Goal: Task Accomplishment & Management: Complete application form

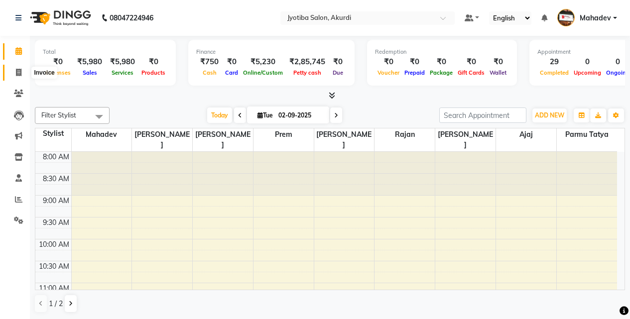
click at [17, 71] on icon at bounding box center [18, 72] width 5 height 7
select select "service"
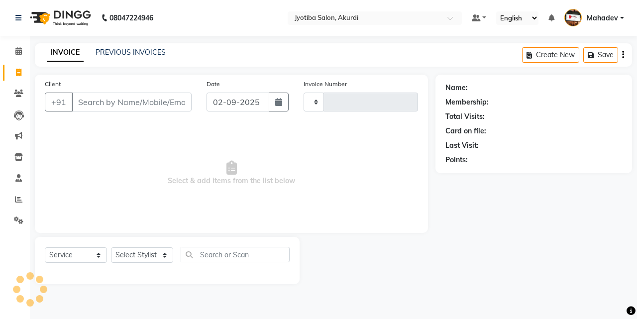
type input "5354"
select select "557"
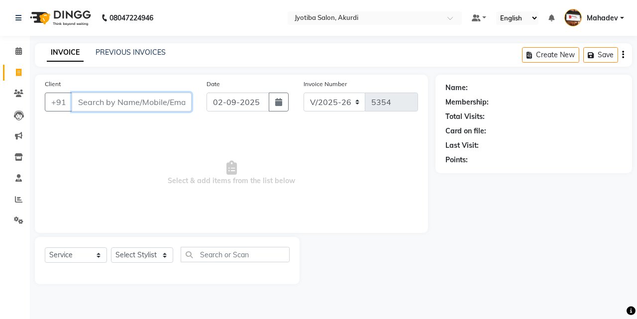
click at [147, 107] on input "Client" at bounding box center [132, 102] width 120 height 19
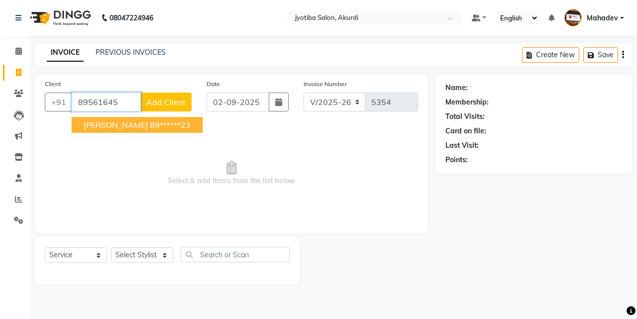
click at [162, 125] on ngb-highlight "89******23" at bounding box center [170, 125] width 41 height 10
type input "89******23"
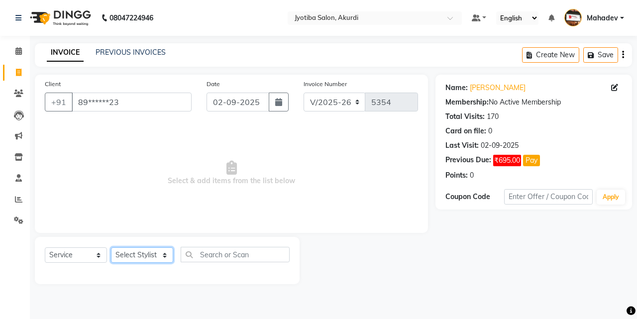
click at [162, 258] on select "Select Stylist Ajaj Ansari sahid Arif Ganpat Mahadev manish choudhari Parmu tat…" at bounding box center [142, 254] width 62 height 15
select select "7216"
click at [111, 247] on select "Select Stylist Ajaj Ansari sahid Arif Ganpat Mahadev manish choudhari Parmu tat…" at bounding box center [142, 254] width 62 height 15
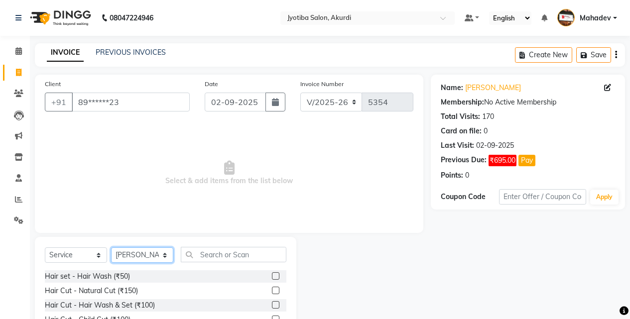
scroll to position [80, 0]
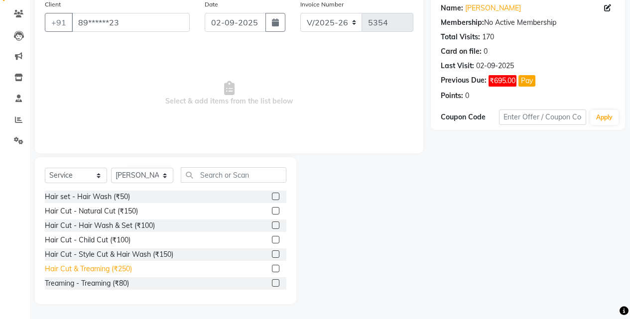
click at [127, 270] on div "Hair Cut & Treaming (₹250)" at bounding box center [88, 269] width 87 height 10
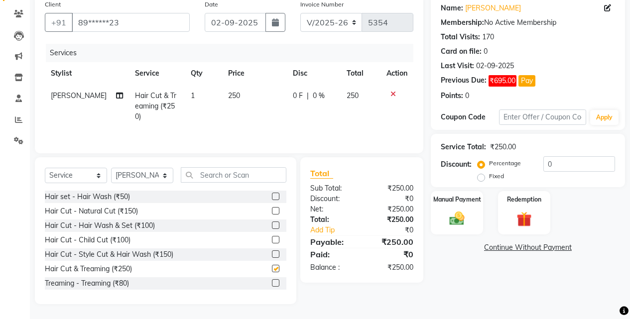
checkbox input "false"
click at [154, 171] on select "Select Stylist Ajaj Ansari sahid Arif Ganpat Mahadev manish choudhari Parmu tat…" at bounding box center [142, 175] width 62 height 15
select select "86627"
click at [111, 168] on select "Select Stylist Ajaj Ansari sahid Arif Ganpat Mahadev manish choudhari Parmu tat…" at bounding box center [142, 175] width 62 height 15
click at [131, 214] on div "Hair Cut - Natural Cut (₹150)" at bounding box center [91, 211] width 93 height 10
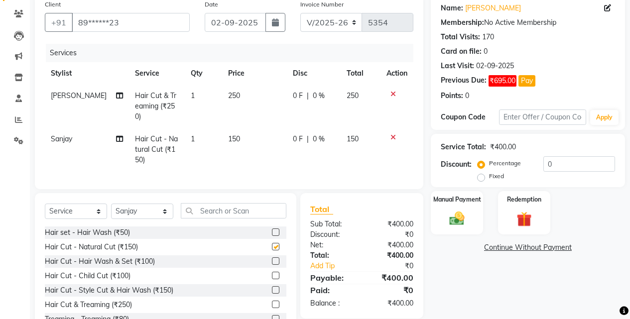
checkbox input "false"
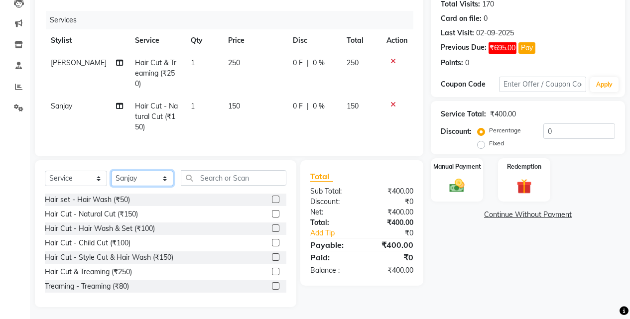
click at [155, 177] on select "Select Stylist Ajaj Ansari sahid Arif Ganpat Mahadev manish choudhari Parmu tat…" at bounding box center [142, 178] width 62 height 15
select select "43504"
click at [111, 171] on select "Select Stylist Ajaj Ansari sahid Arif Ganpat Mahadev manish choudhari Parmu tat…" at bounding box center [142, 178] width 62 height 15
click at [132, 211] on div "Hair Cut - Natural Cut (₹150)" at bounding box center [91, 214] width 93 height 10
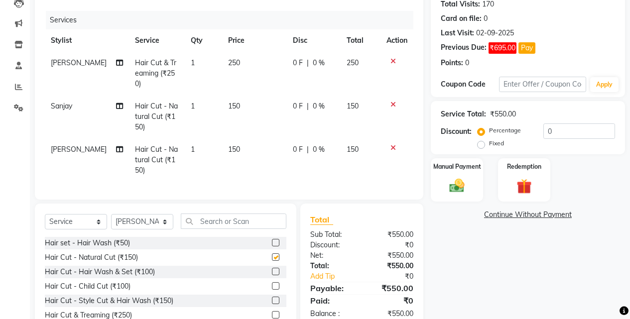
checkbox input "false"
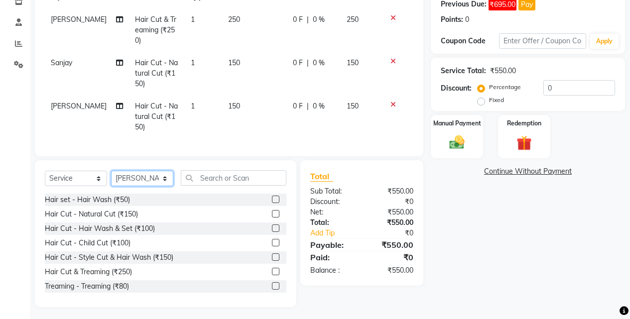
click at [151, 173] on select "Select Stylist Ajaj Ansari sahid Arif Ganpat Mahadev manish choudhari Parmu tat…" at bounding box center [142, 178] width 62 height 15
select select "78017"
click at [111, 171] on select "Select Stylist Ajaj Ansari sahid Arif Ganpat Mahadev manish choudhari Parmu tat…" at bounding box center [142, 178] width 62 height 15
click at [121, 272] on div "Hair Cut & Treaming (₹250)" at bounding box center [88, 272] width 87 height 10
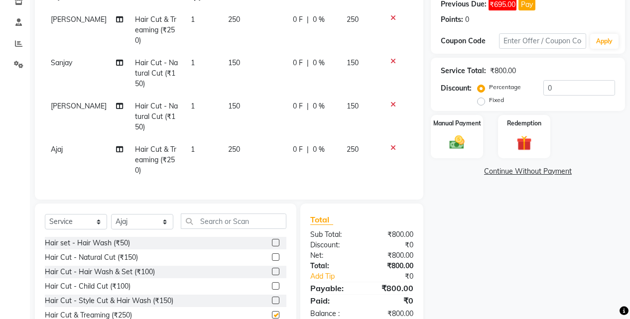
checkbox input "false"
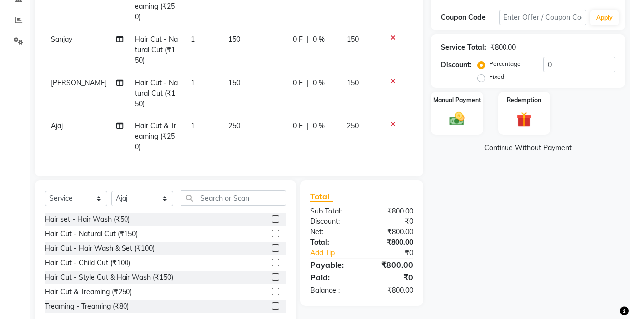
scroll to position [189, 0]
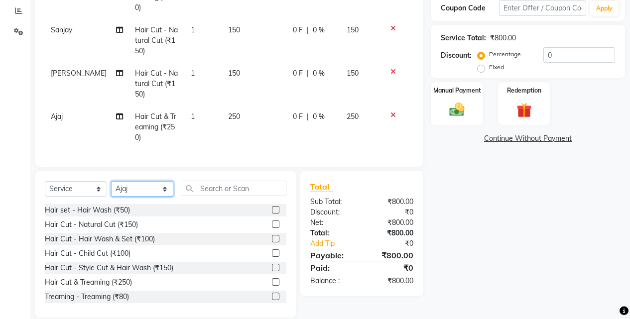
click at [151, 181] on select "Select Stylist Ajaj Ansari sahid Arif Ganpat Mahadev manish choudhari Parmu tat…" at bounding box center [142, 188] width 62 height 15
select select "7216"
click at [111, 181] on select "Select Stylist Ajaj Ansari sahid Arif Ganpat Mahadev manish choudhari Parmu tat…" at bounding box center [142, 188] width 62 height 15
click at [129, 277] on div "Hair Cut & Treaming (₹250)" at bounding box center [88, 282] width 87 height 10
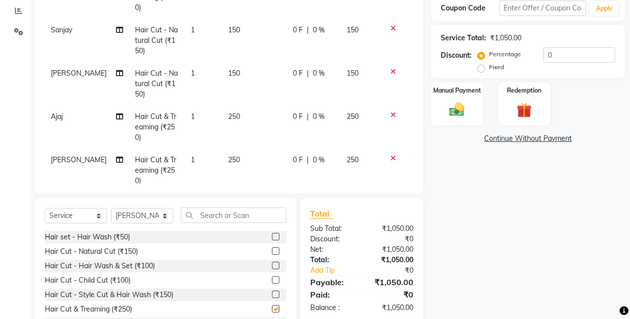
checkbox input "false"
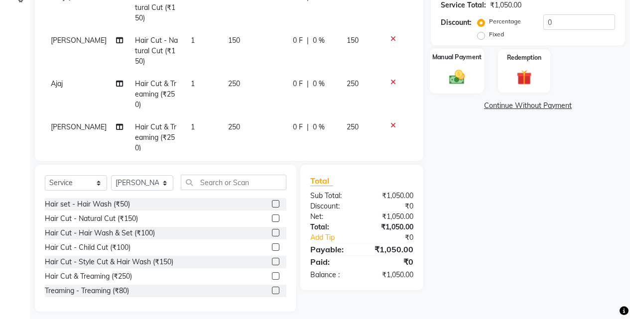
click at [483, 72] on div "Manual Payment" at bounding box center [457, 70] width 54 height 45
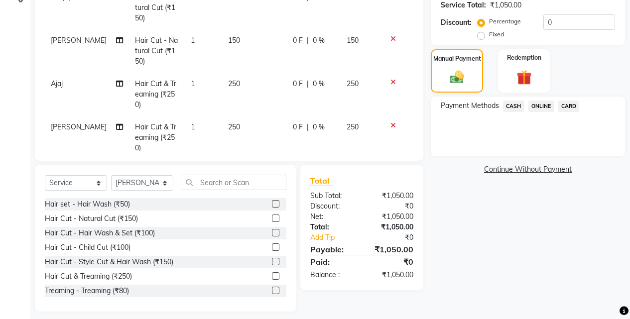
click at [543, 107] on span "ONLINE" at bounding box center [541, 106] width 26 height 11
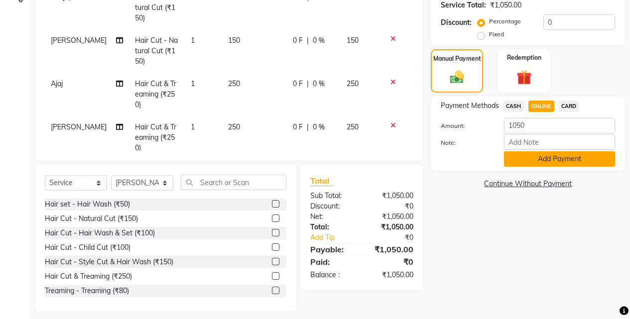
click at [543, 164] on button "Add Payment" at bounding box center [559, 158] width 111 height 15
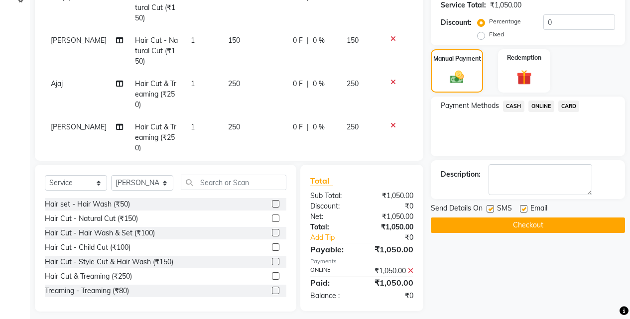
click at [547, 224] on button "Checkout" at bounding box center [528, 225] width 194 height 15
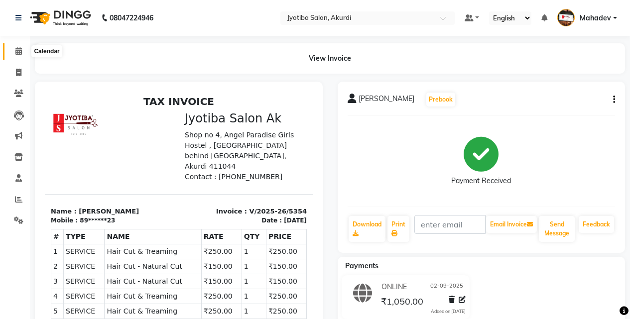
click at [20, 53] on icon at bounding box center [18, 50] width 6 height 7
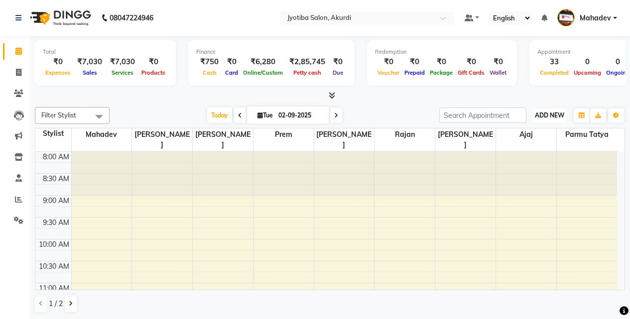
click at [541, 109] on button "ADD NEW Toggle Dropdown" at bounding box center [549, 116] width 34 height 14
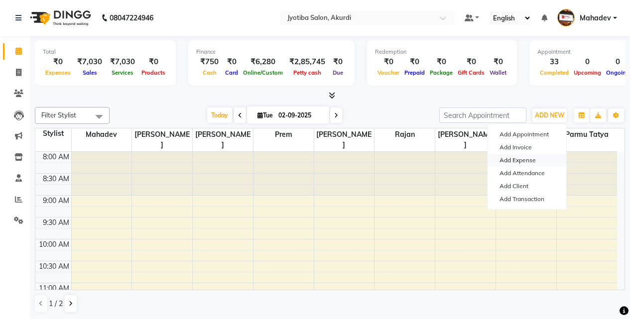
click at [524, 158] on link "Add Expense" at bounding box center [526, 160] width 79 height 13
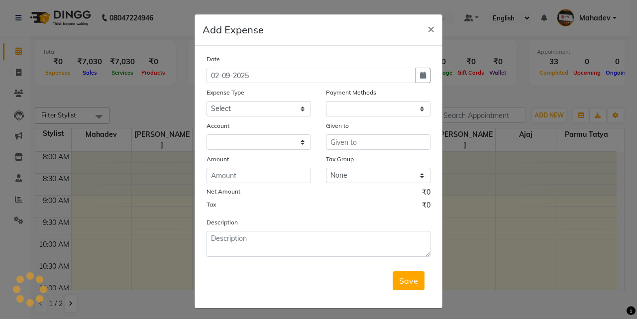
select select "1"
select select "2400"
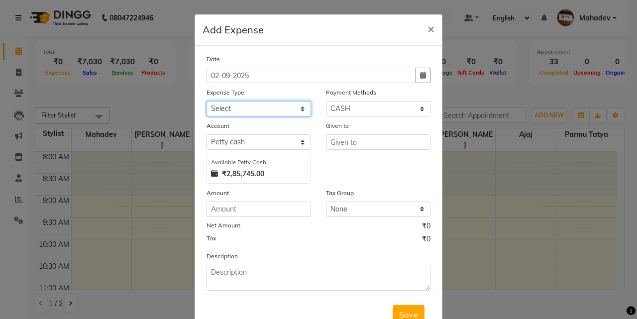
drag, startPoint x: 284, startPoint y: 106, endPoint x: 278, endPoint y: 116, distance: 11.6
click at [284, 106] on select "Select Advance salary Advance salary ajaj Bank charges Car maintenance Cash tra…" at bounding box center [259, 108] width 105 height 15
select select "18043"
click at [207, 101] on select "Select Advance salary Advance salary ajaj Bank charges Car maintenance Cash tra…" at bounding box center [259, 108] width 105 height 15
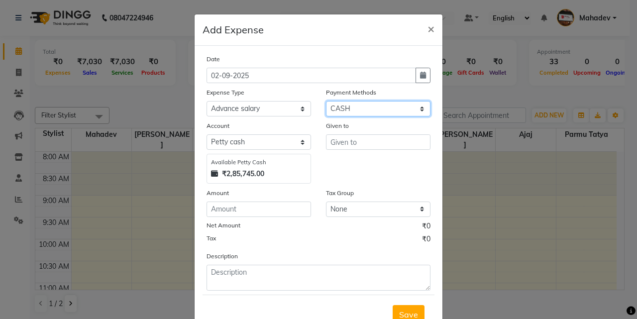
click at [400, 107] on select "Select CASH ONLINE CARD" at bounding box center [378, 108] width 105 height 15
click at [326, 101] on select "Select CASH ONLINE CARD" at bounding box center [378, 108] width 105 height 15
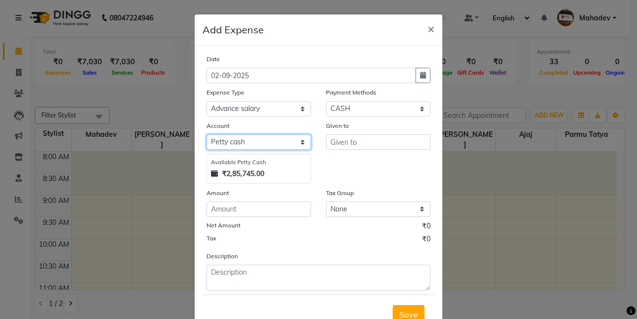
drag, startPoint x: 263, startPoint y: 143, endPoint x: 262, endPoint y: 149, distance: 6.5
click at [263, 143] on select "Select Default account Petty cash" at bounding box center [259, 141] width 105 height 15
select select "295"
click at [207, 134] on select "Select Default account Petty cash" at bounding box center [259, 141] width 105 height 15
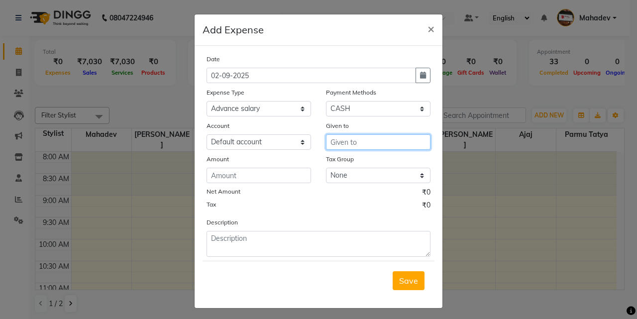
click at [360, 144] on input "text" at bounding box center [378, 141] width 105 height 15
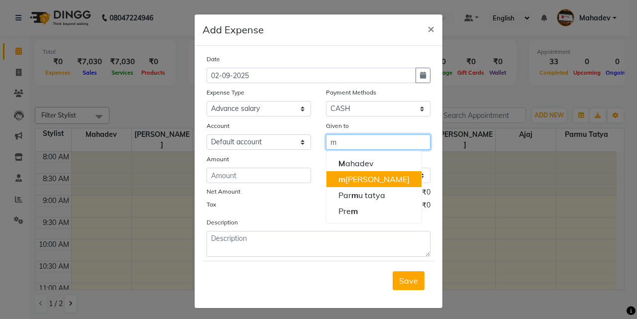
click at [385, 175] on ngb-highlight "m anish choudhari" at bounding box center [373, 179] width 71 height 10
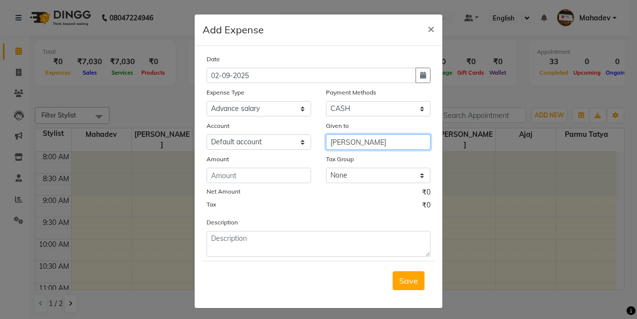
type input "[PERSON_NAME]"
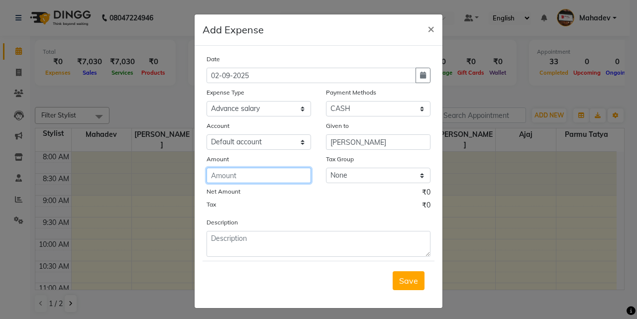
click at [261, 176] on input "number" at bounding box center [259, 175] width 105 height 15
type input "400"
click at [403, 284] on span "Save" at bounding box center [408, 281] width 19 height 10
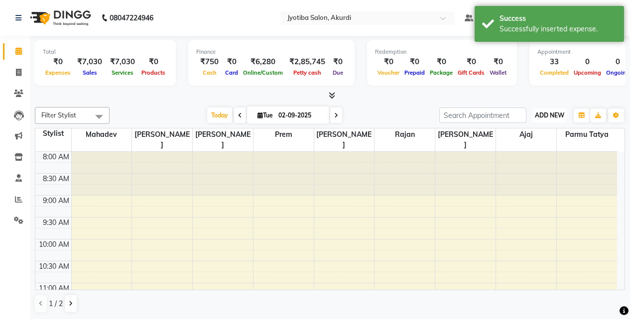
click at [545, 113] on span "ADD NEW" at bounding box center [549, 114] width 29 height 7
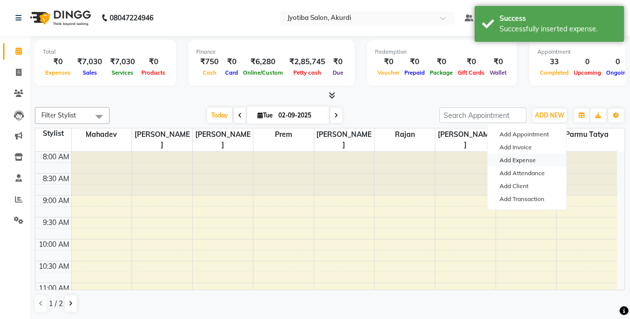
click at [518, 160] on link "Add Expense" at bounding box center [526, 160] width 79 height 13
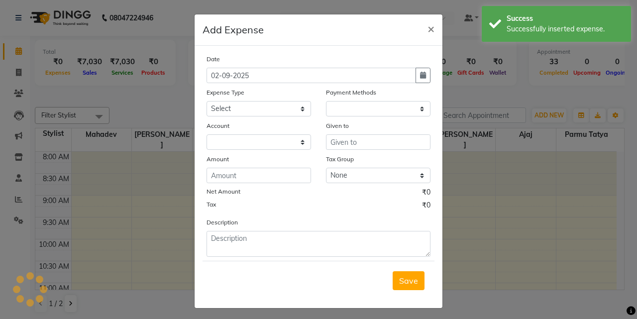
select select "1"
select select "2400"
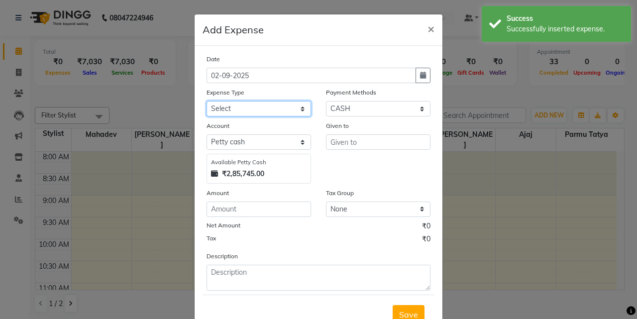
drag, startPoint x: 260, startPoint y: 106, endPoint x: 260, endPoint y: 111, distance: 6.0
click at [260, 108] on select "Select Advance salary Advance salary ajaj Bank charges Car maintenance Cash tra…" at bounding box center [259, 108] width 105 height 15
select select "18043"
click at [207, 101] on select "Select Advance salary Advance salary ajaj Bank charges Car maintenance Cash tra…" at bounding box center [259, 108] width 105 height 15
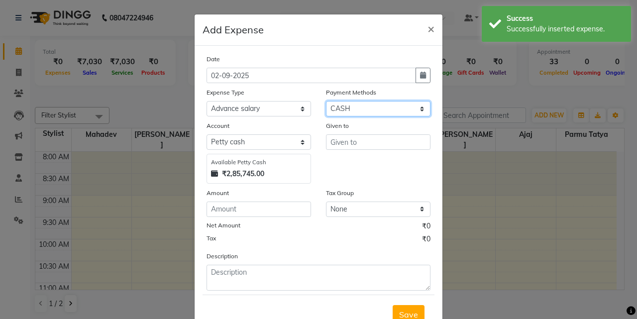
drag, startPoint x: 350, startPoint y: 107, endPoint x: 348, endPoint y: 114, distance: 7.6
click at [349, 111] on select "Select CASH ONLINE CARD" at bounding box center [378, 108] width 105 height 15
click at [326, 101] on select "Select CASH ONLINE CARD" at bounding box center [378, 108] width 105 height 15
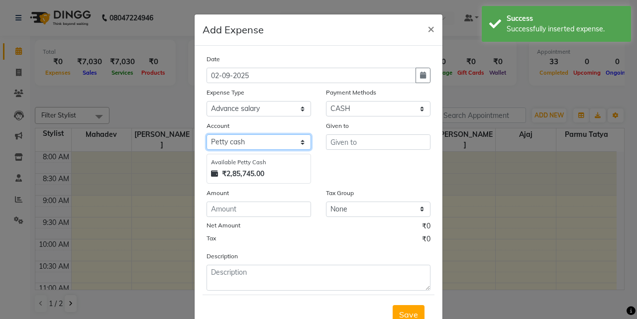
drag, startPoint x: 249, startPoint y: 135, endPoint x: 249, endPoint y: 147, distance: 12.4
click at [249, 137] on select "Select Default account Petty cash" at bounding box center [259, 141] width 105 height 15
select select "295"
click at [207, 134] on select "Select Default account Petty cash" at bounding box center [259, 141] width 105 height 15
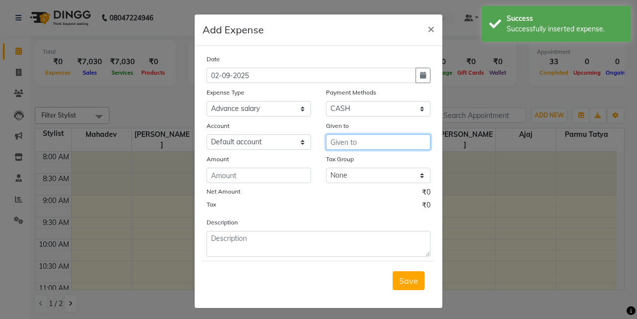
click at [334, 143] on input "text" at bounding box center [378, 141] width 105 height 15
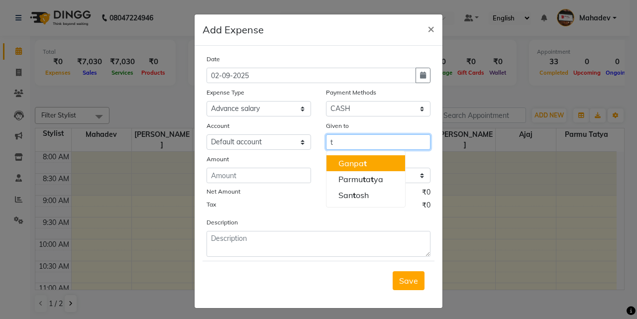
type input "t"
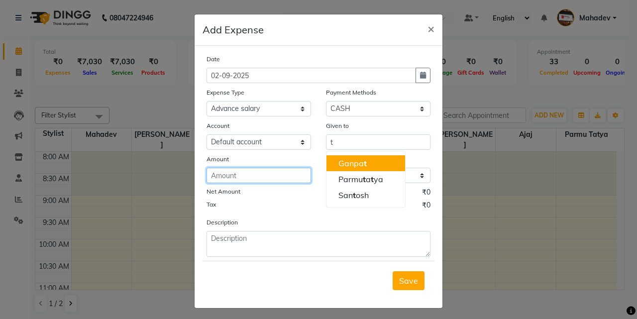
click at [268, 174] on input "number" at bounding box center [259, 175] width 105 height 15
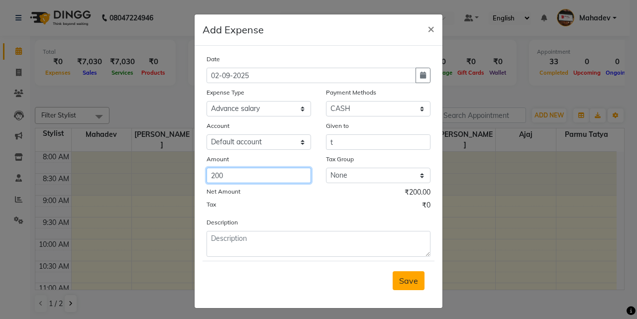
type input "200"
click at [407, 283] on span "Save" at bounding box center [408, 281] width 19 height 10
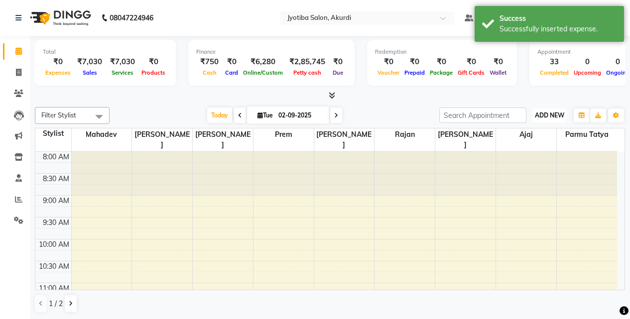
click at [554, 111] on span "ADD NEW" at bounding box center [549, 114] width 29 height 7
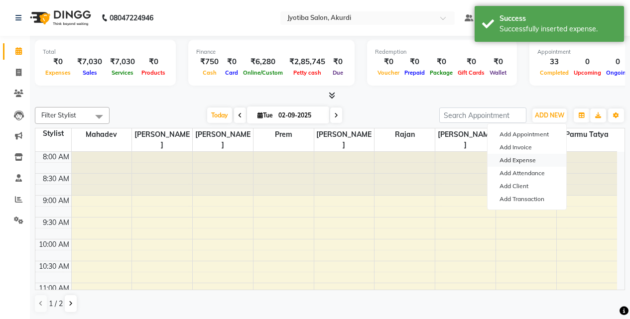
click at [530, 163] on link "Add Expense" at bounding box center [526, 160] width 79 height 13
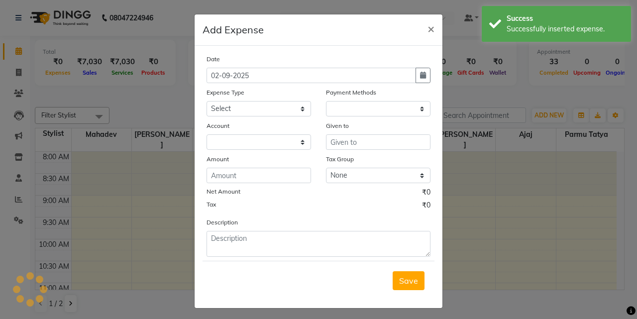
select select "1"
select select "2400"
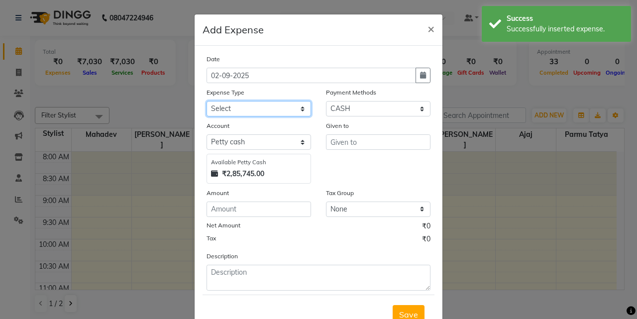
drag, startPoint x: 239, startPoint y: 105, endPoint x: 243, endPoint y: 116, distance: 11.8
click at [239, 105] on select "Select Advance salary Advance salary ajaj Bank charges Car maintenance Cash tra…" at bounding box center [259, 108] width 105 height 15
click at [207, 101] on select "Select Advance salary Advance salary ajaj Bank charges Car maintenance Cash tra…" at bounding box center [259, 108] width 105 height 15
drag, startPoint x: 257, startPoint y: 104, endPoint x: 259, endPoint y: 115, distance: 11.5
click at [257, 104] on select "Select Advance salary Advance salary ajaj Bank charges Car maintenance Cash tra…" at bounding box center [259, 108] width 105 height 15
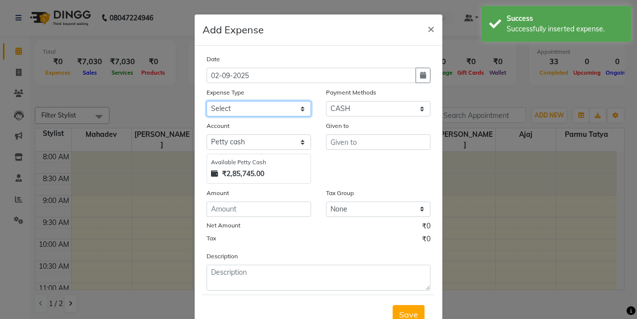
select select "21933"
click at [207, 101] on select "Select Advance salary Advance salary ajaj Bank charges Car maintenance Cash tra…" at bounding box center [259, 108] width 105 height 15
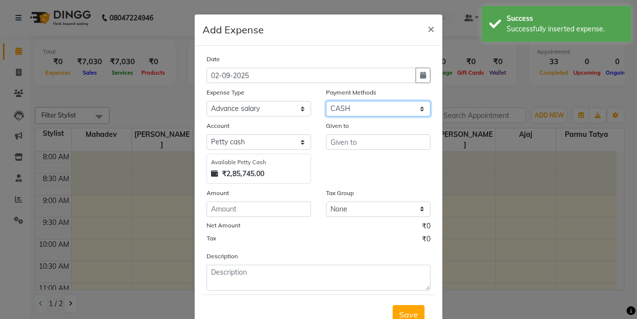
drag, startPoint x: 338, startPoint y: 107, endPoint x: 337, endPoint y: 113, distance: 6.1
click at [338, 107] on select "Select CASH ONLINE CARD" at bounding box center [378, 108] width 105 height 15
click at [326, 101] on select "Select CASH ONLINE CARD" at bounding box center [378, 108] width 105 height 15
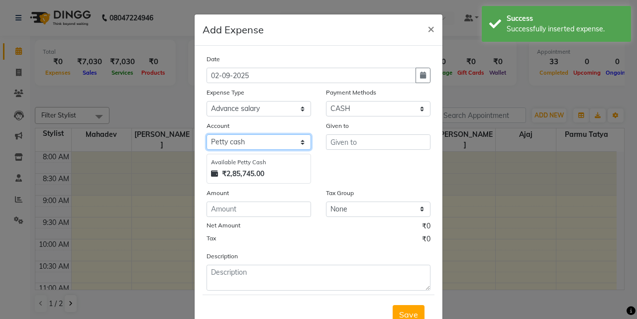
click at [285, 141] on select "Select Default account Petty cash" at bounding box center [259, 141] width 105 height 15
select select "295"
click at [207, 134] on select "Select Default account Petty cash" at bounding box center [259, 141] width 105 height 15
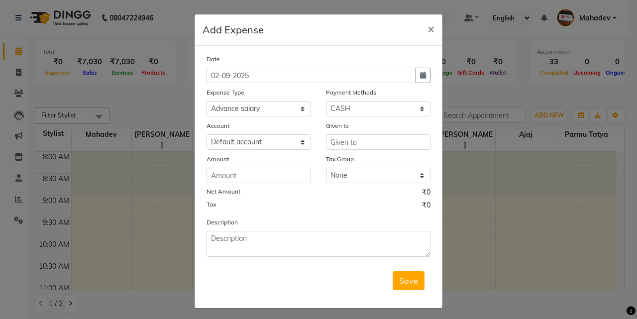
click at [366, 133] on div "Given to" at bounding box center [378, 127] width 105 height 14
click at [366, 138] on input "text" at bounding box center [378, 141] width 105 height 15
type input "tip"
click at [294, 182] on input "number" at bounding box center [259, 175] width 105 height 15
type input "100"
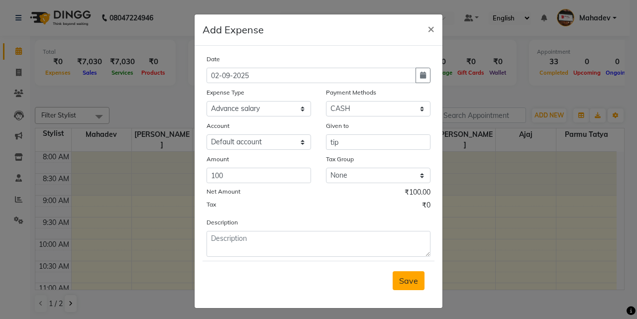
click at [403, 281] on span "Save" at bounding box center [408, 281] width 19 height 10
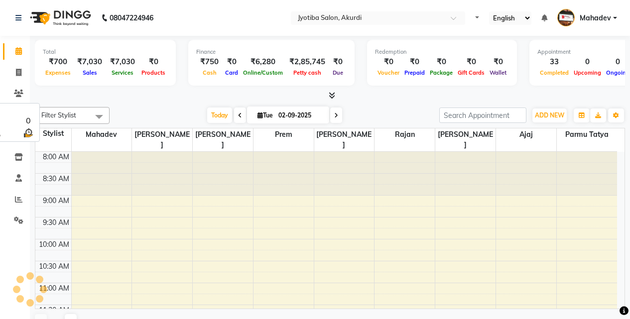
select select "en"
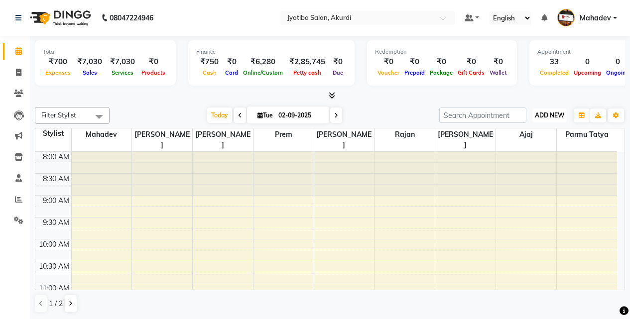
click at [547, 114] on span "ADD NEW" at bounding box center [549, 114] width 29 height 7
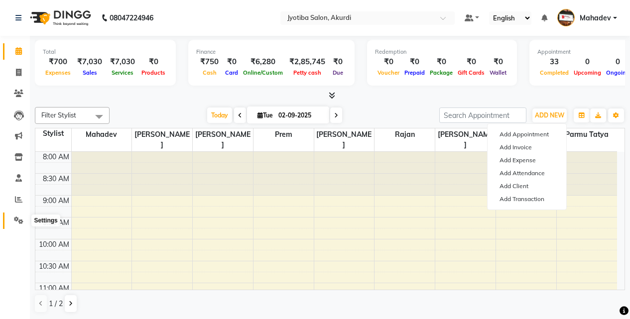
click at [10, 215] on span at bounding box center [18, 220] width 17 height 11
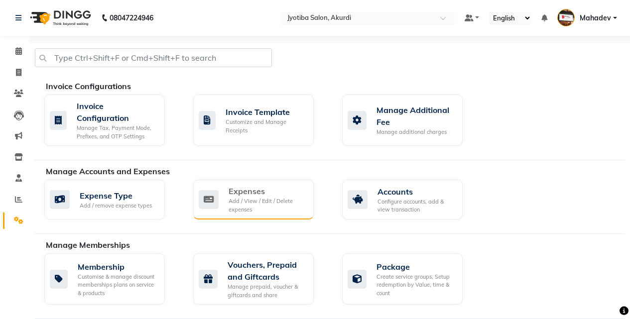
click at [275, 214] on div "Expenses Add / View / Edit / Delete expenses" at bounding box center [253, 200] width 120 height 40
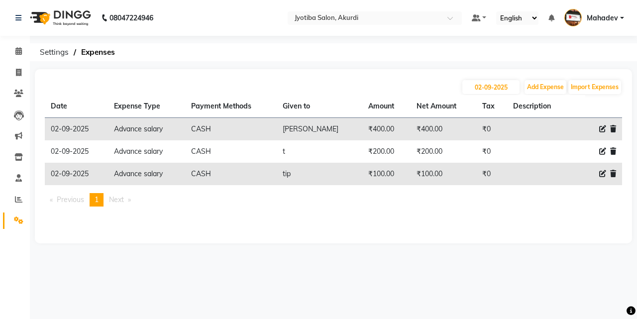
click at [603, 175] on icon at bounding box center [602, 173] width 7 height 7
select select "21933"
select select "1"
select select "2400"
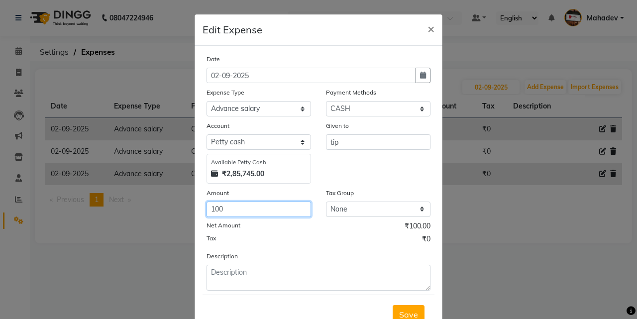
click at [262, 212] on input "100" at bounding box center [259, 209] width 105 height 15
type input "150"
click at [403, 311] on span "Save" at bounding box center [408, 315] width 19 height 10
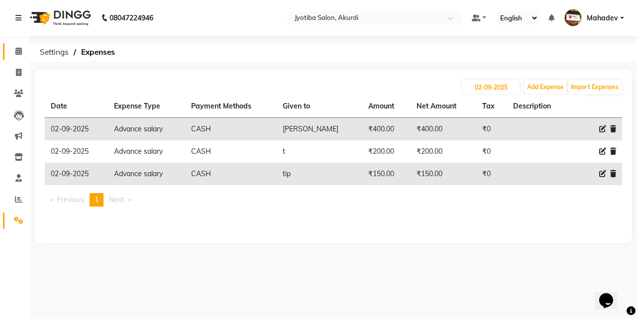
click at [9, 46] on link "Calendar" at bounding box center [15, 51] width 24 height 16
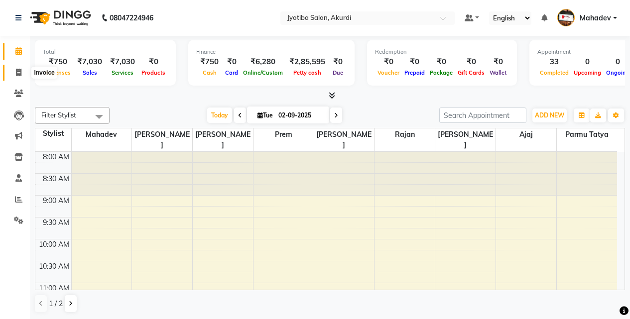
click at [16, 69] on icon at bounding box center [18, 72] width 5 height 7
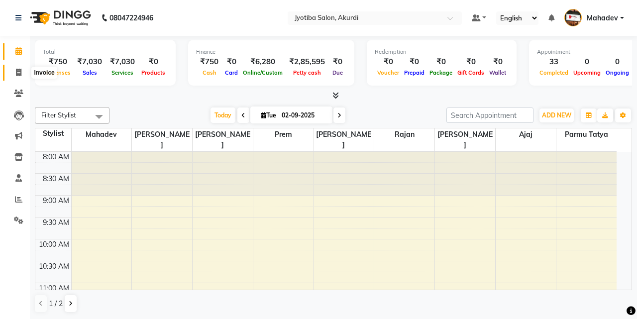
select select "service"
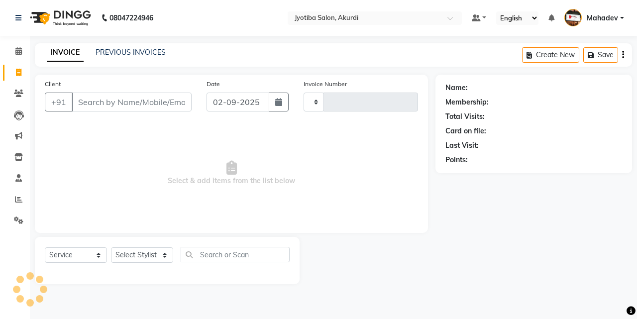
type input "5355"
select select "557"
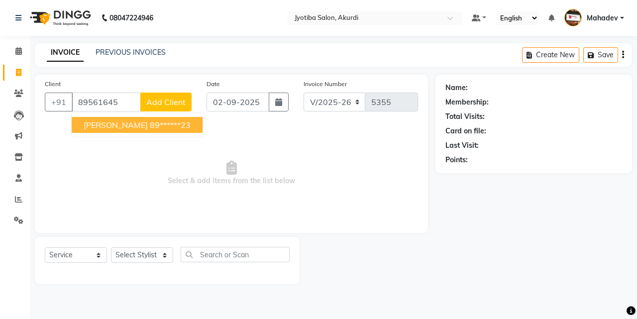
click at [90, 123] on span "ganesh s" at bounding box center [116, 125] width 64 height 10
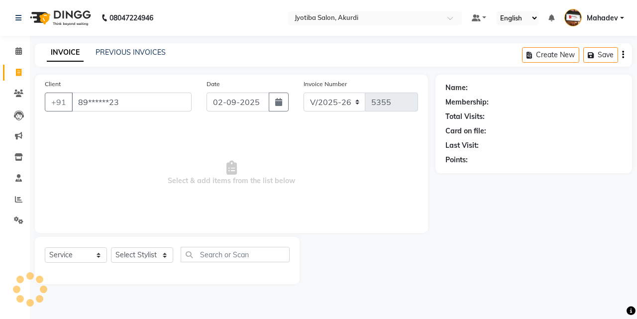
type input "89******23"
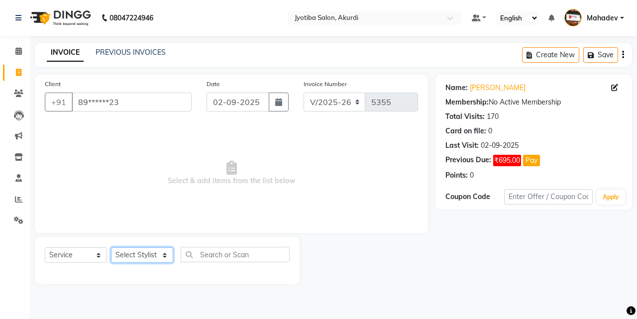
click at [140, 254] on select "Select Stylist Ajaj Ansari sahid Arif Ganpat Mahadev manish choudhari Parmu tat…" at bounding box center [142, 254] width 62 height 15
select select "11679"
click at [111, 247] on select "Select Stylist Ajaj Ansari sahid Arif Ganpat Mahadev manish choudhari Parmu tat…" at bounding box center [142, 254] width 62 height 15
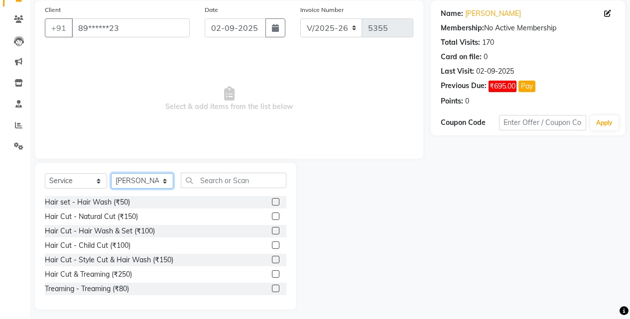
scroll to position [80, 0]
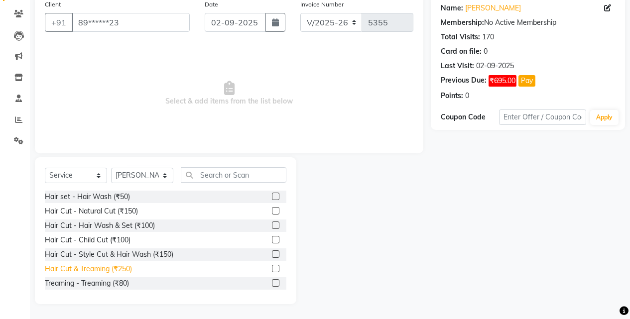
click at [113, 267] on div "Hair Cut & Treaming (₹250)" at bounding box center [88, 269] width 87 height 10
checkbox input "false"
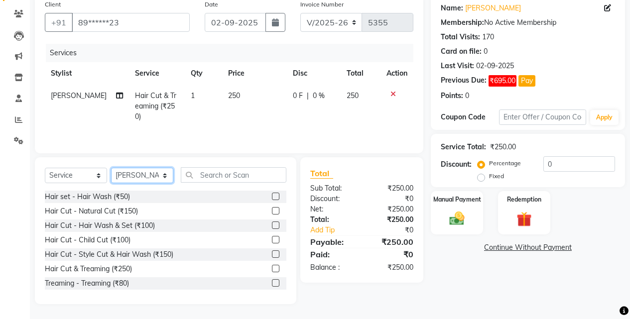
click at [157, 176] on select "Select Stylist Ajaj Ansari sahid Arif Ganpat Mahadev manish choudhari Parmu tat…" at bounding box center [142, 175] width 62 height 15
select select "70863"
click at [111, 168] on select "Select Stylist Ajaj Ansari sahid Arif Ganpat Mahadev manish choudhari Parmu tat…" at bounding box center [142, 175] width 62 height 15
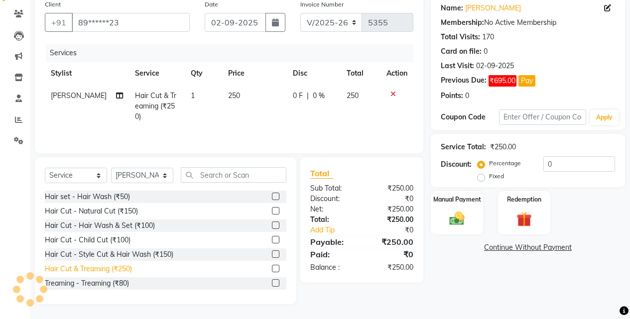
click at [108, 267] on div "Hair Cut & Treaming (₹250)" at bounding box center [88, 269] width 87 height 10
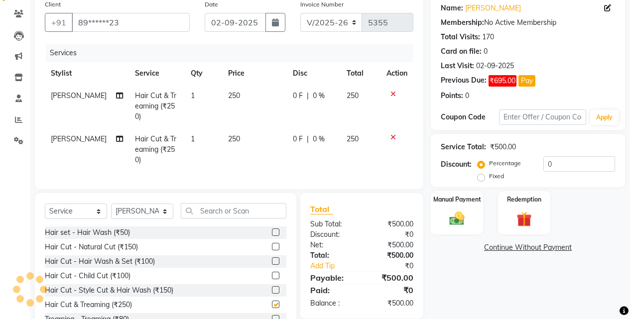
checkbox input "false"
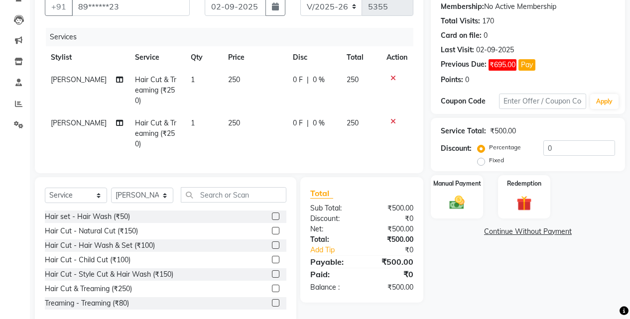
scroll to position [102, 0]
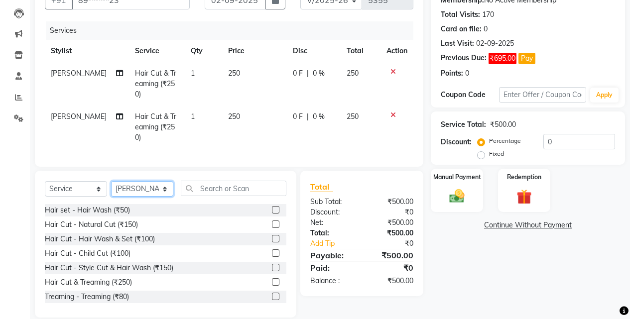
click at [143, 181] on select "Select Stylist Ajaj Ansari sahid Arif Ganpat Mahadev manish choudhari Parmu tat…" at bounding box center [142, 188] width 62 height 15
select select "79628"
click at [111, 181] on select "Select Stylist Ajaj Ansari sahid Arif Ganpat Mahadev manish choudhari Parmu tat…" at bounding box center [142, 188] width 62 height 15
click at [122, 277] on div "Hair Cut & Treaming (₹250)" at bounding box center [88, 282] width 87 height 10
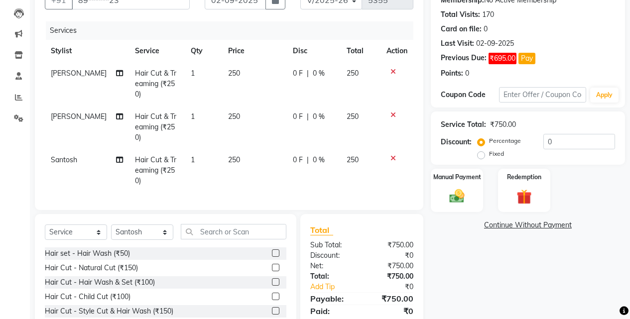
checkbox input "false"
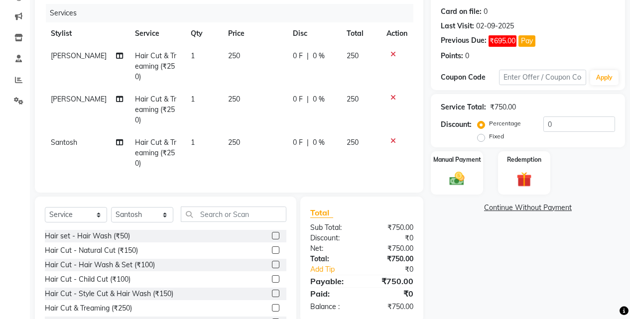
scroll to position [135, 0]
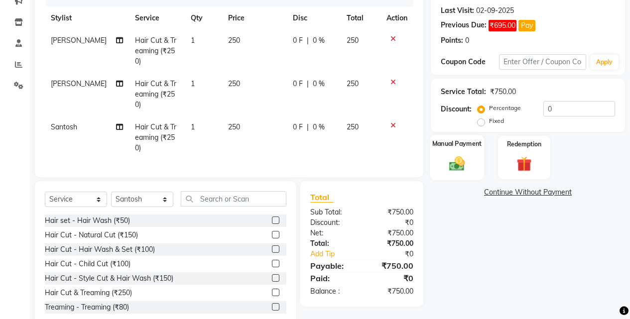
click at [442, 168] on div "Manual Payment" at bounding box center [457, 157] width 54 height 45
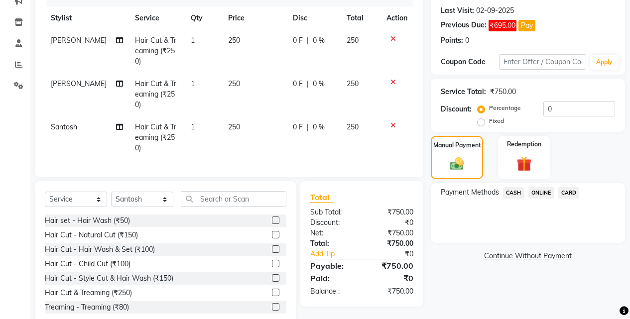
click at [544, 193] on span "ONLINE" at bounding box center [541, 192] width 26 height 11
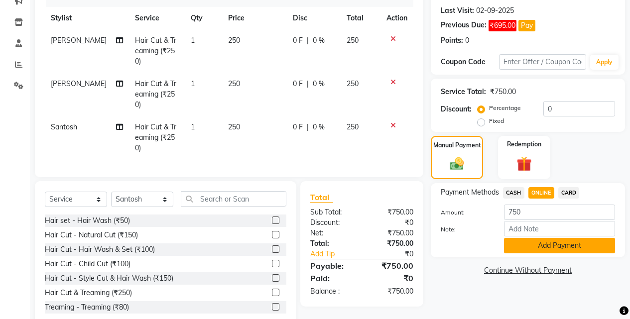
click at [543, 250] on button "Add Payment" at bounding box center [559, 245] width 111 height 15
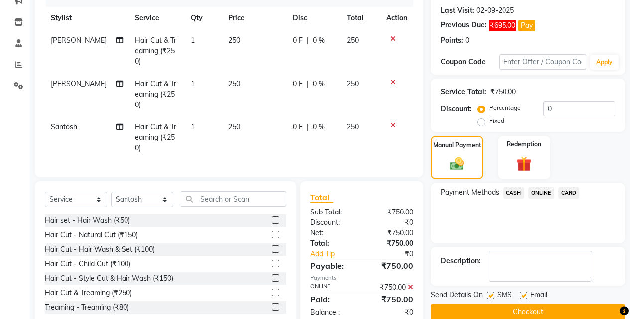
scroll to position [150, 0]
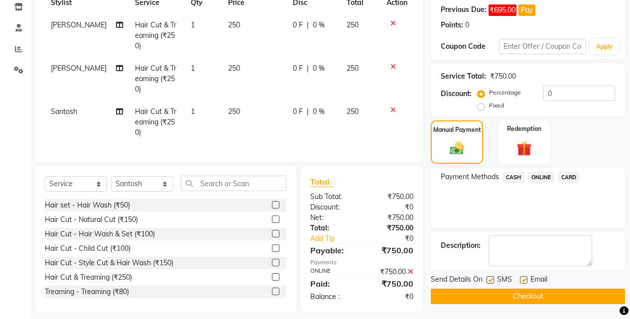
click at [543, 300] on button "Checkout" at bounding box center [528, 296] width 194 height 15
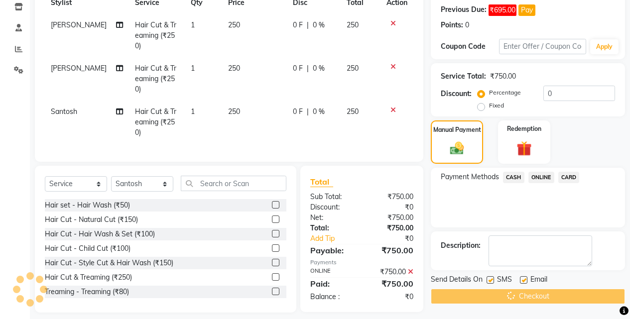
scroll to position [48, 0]
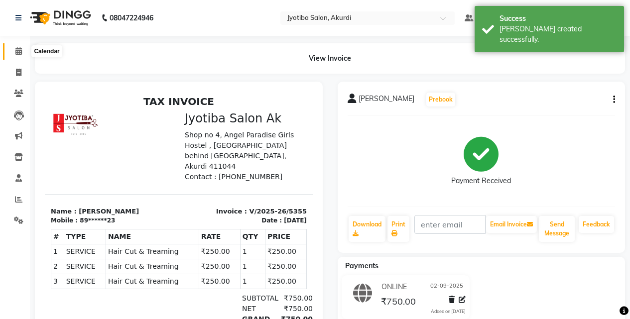
click at [21, 47] on icon at bounding box center [18, 50] width 6 height 7
